Goal: Find specific page/section: Find specific page/section

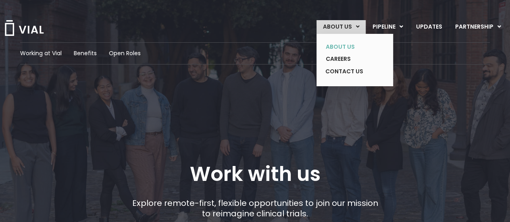
click at [352, 49] on link "ABOUT US" at bounding box center [348, 47] width 59 height 13
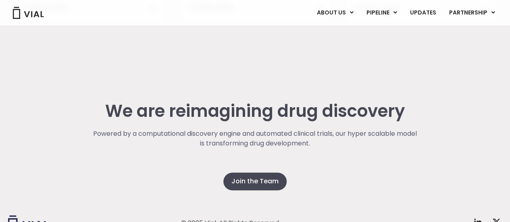
scroll to position [2111, 0]
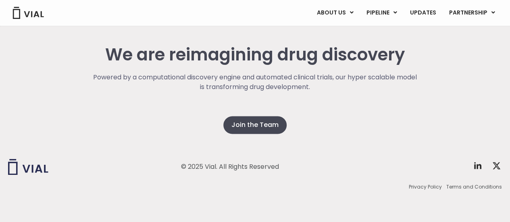
click at [268, 129] on div "© 2025 Vial. All Rights Reserved Twitter X Logo Privacy Policy Terms and Condit…" at bounding box center [255, 175] width 494 height 94
click at [257, 125] on span "Join the Team" at bounding box center [255, 125] width 47 height 10
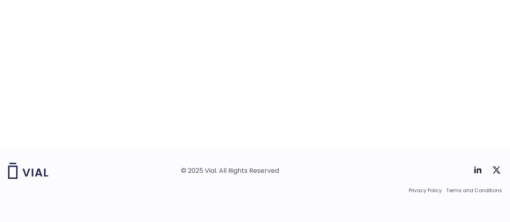
scroll to position [1359, 0]
